Goal: Information Seeking & Learning: Learn about a topic

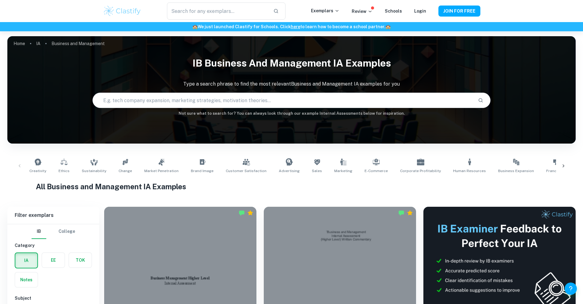
scroll to position [82, 0]
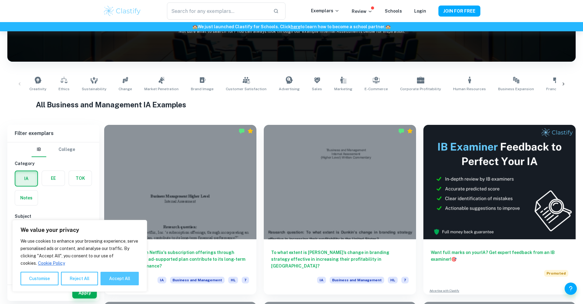
click at [116, 278] on button "Accept All" at bounding box center [120, 277] width 38 height 13
checkbox input "true"
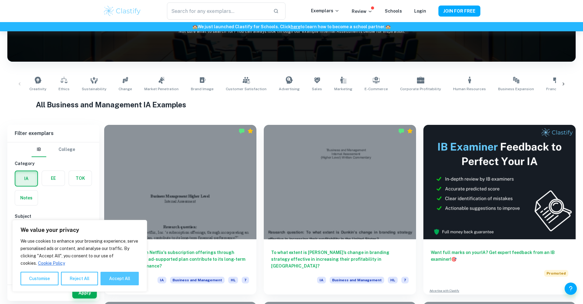
checkbox input "true"
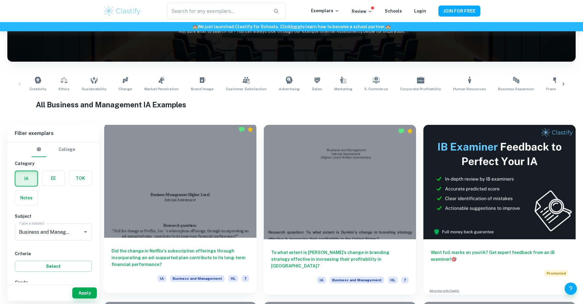
click at [148, 163] on div at bounding box center [180, 180] width 152 height 114
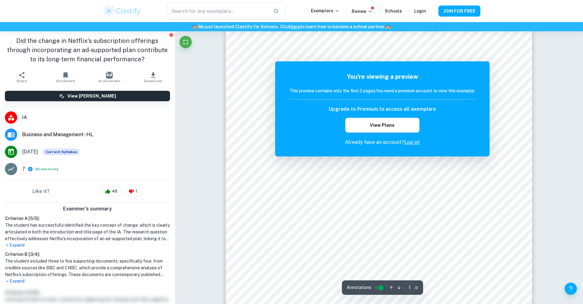
scroll to position [4, 0]
